Goal: Communication & Community: Ask a question

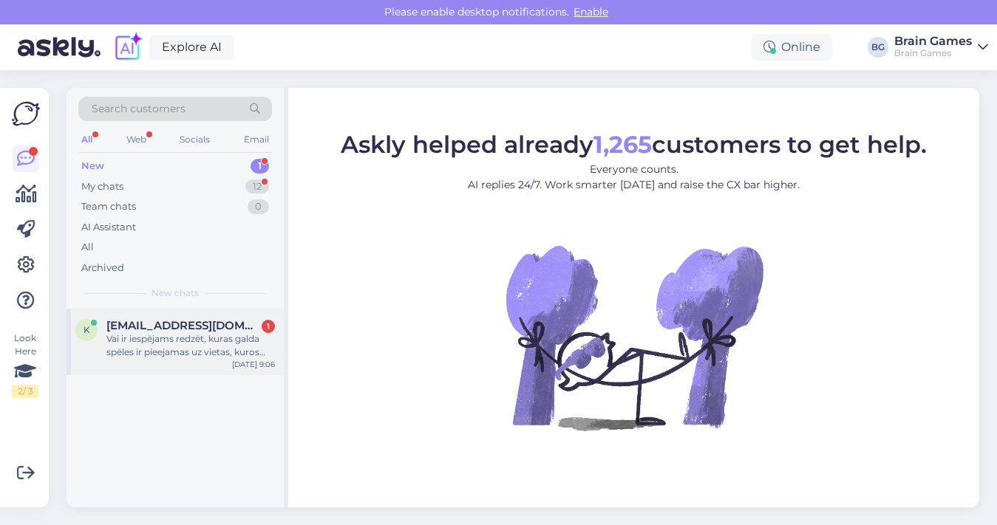
click at [182, 355] on div "Vai ir iespējams redzēt, kuras galda spēles ir pieejamas uz vietas, kuros Brain…" at bounding box center [190, 345] width 168 height 27
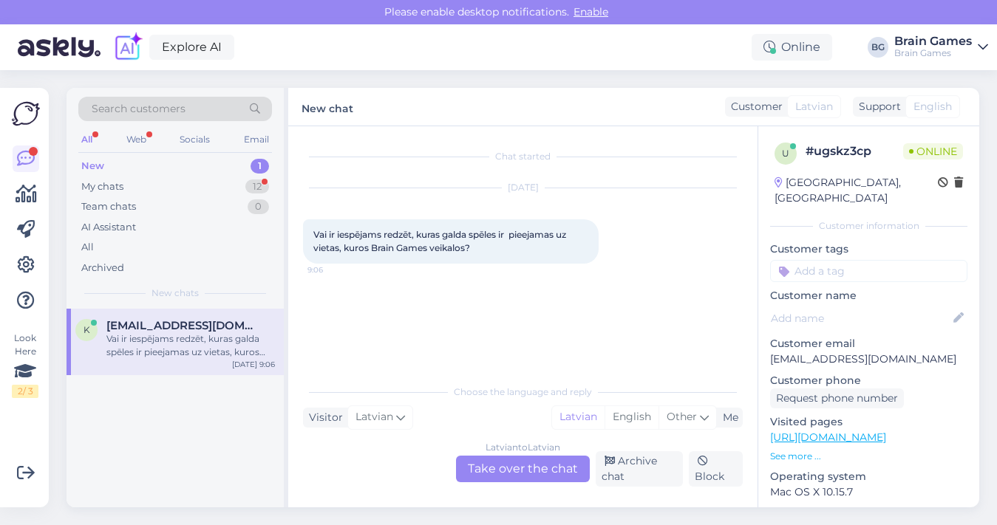
click at [515, 470] on div "Latvian to Latvian Take over the chat" at bounding box center [523, 469] width 134 height 27
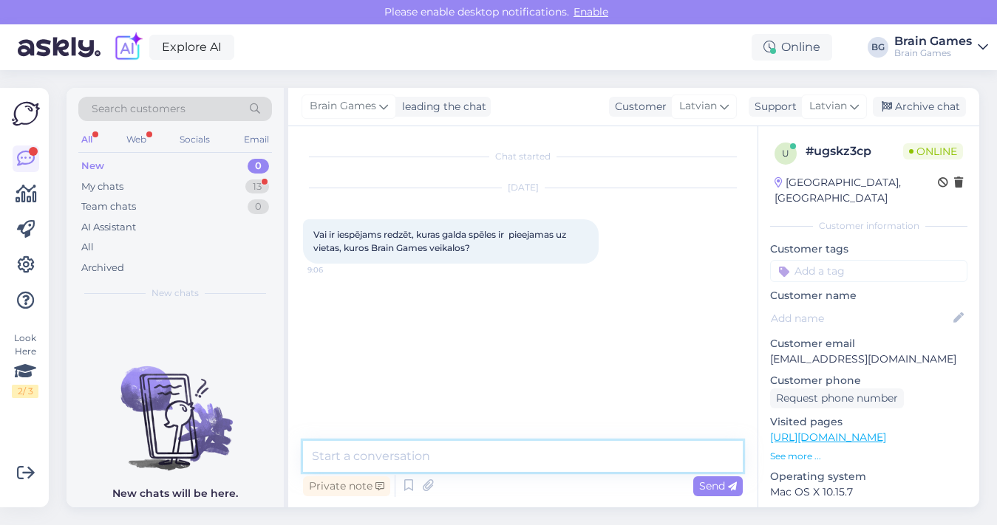
click at [527, 466] on textarea at bounding box center [523, 456] width 440 height 31
click at [438, 463] on textarea "Labdien! Mājaslapā nav iespēja apskatīt" at bounding box center [523, 447] width 440 height 49
click at [526, 454] on textarea "Labdien! Mājaslapā nav iespēja to apskatīt" at bounding box center [523, 447] width 440 height 49
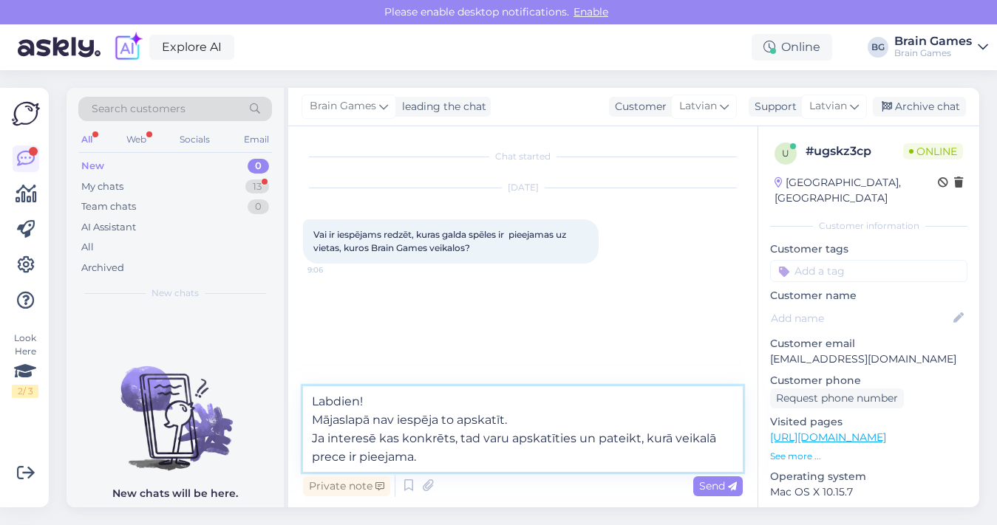
click at [529, 453] on textarea "Labdien! Mājaslapā nav iespēja to apskatīt. Ja interesē kas konkrēts, tad varu …" at bounding box center [523, 429] width 440 height 86
type textarea "Labdien! Mājaslapā nav iespēja to apskatīt. Ja interesē kas konkrēts, tad varu …"
click at [714, 488] on span "Send" at bounding box center [718, 486] width 38 height 13
